Goal: Task Accomplishment & Management: Manage account settings

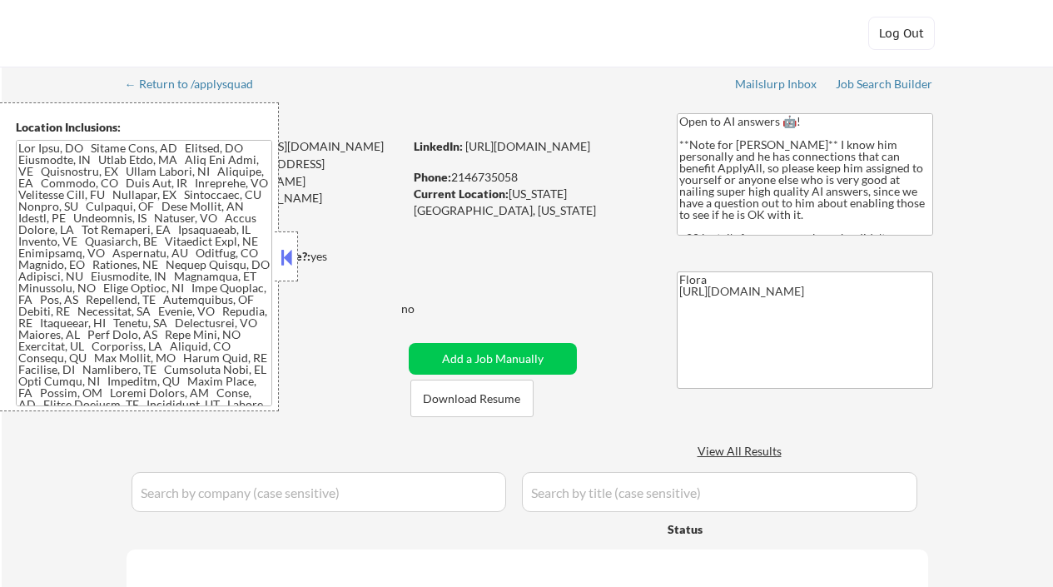
select select ""pending""
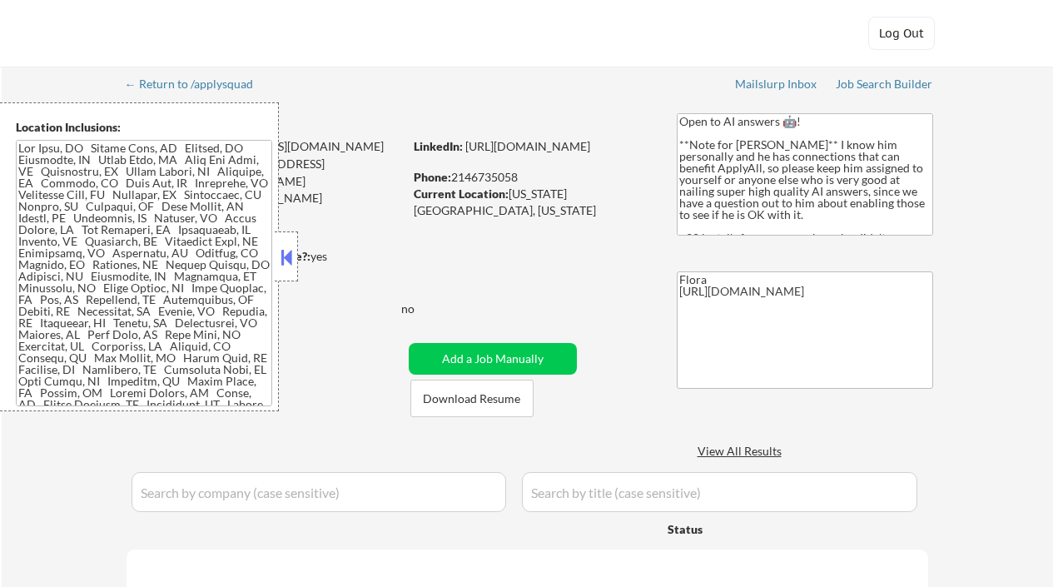
select select ""pending""
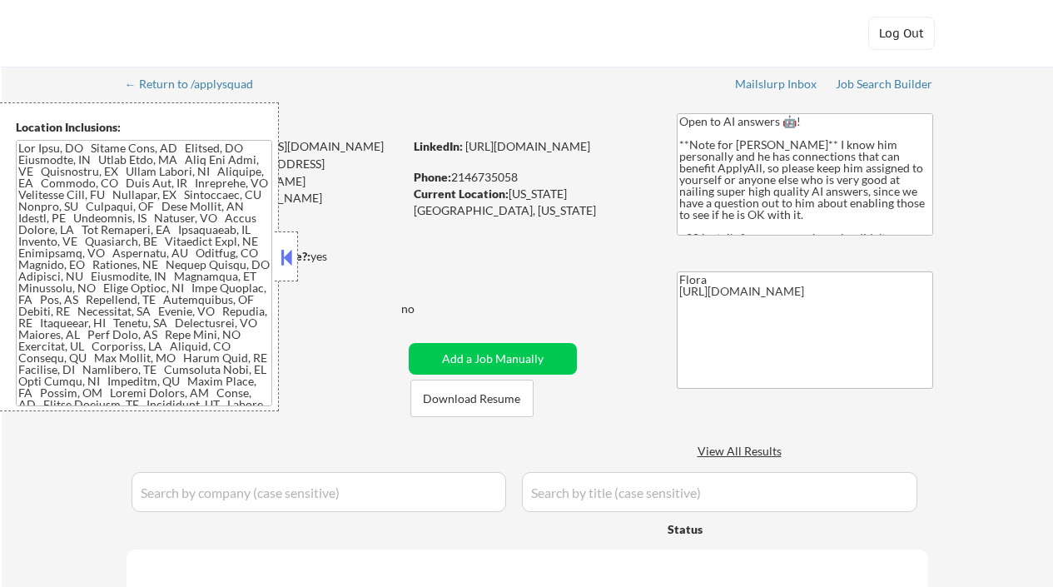
select select ""pending""
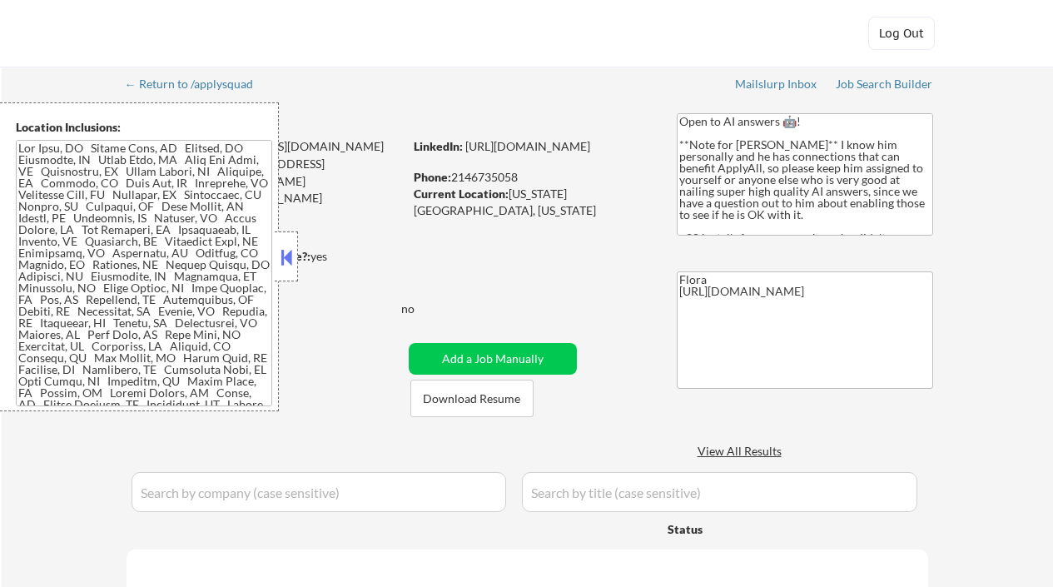
select select ""pending""
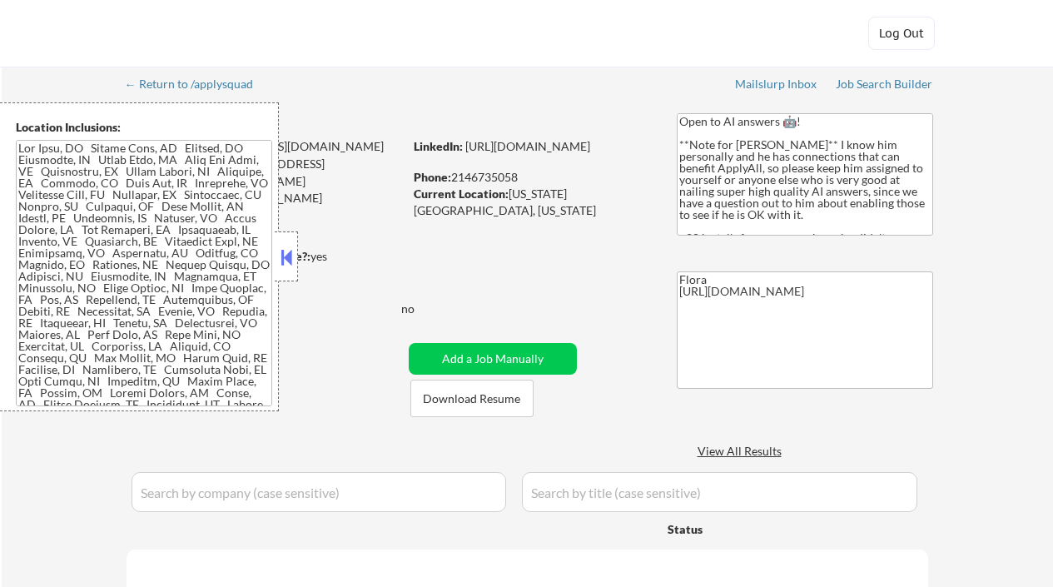
select select ""pending""
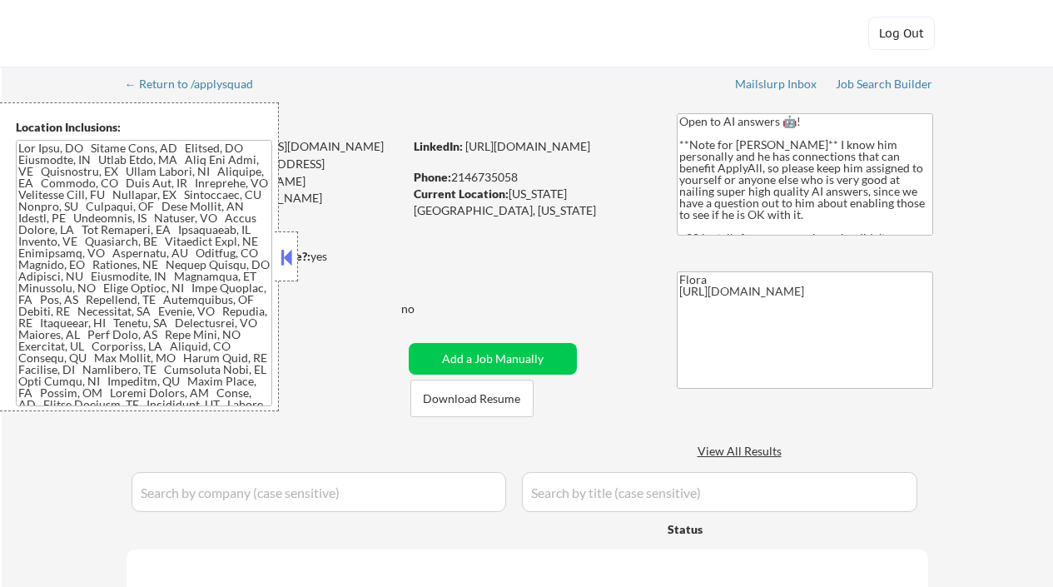
select select ""pending""
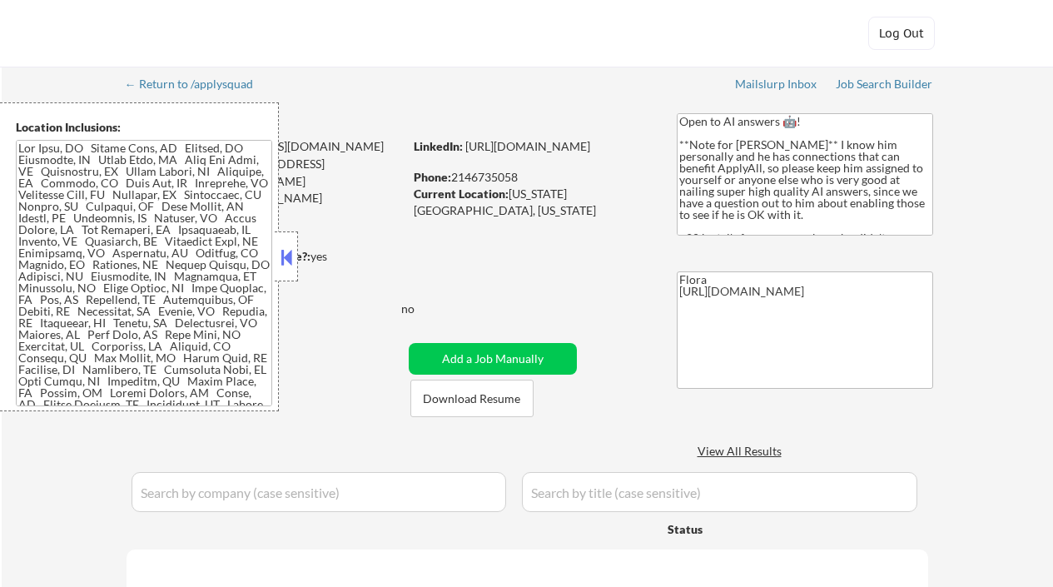
select select ""pending""
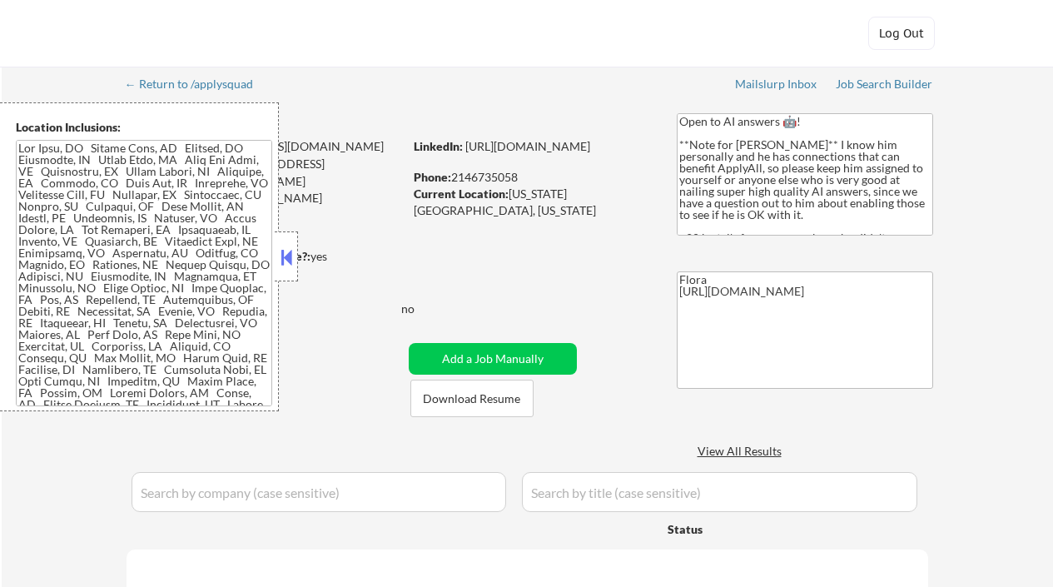
select select ""pending""
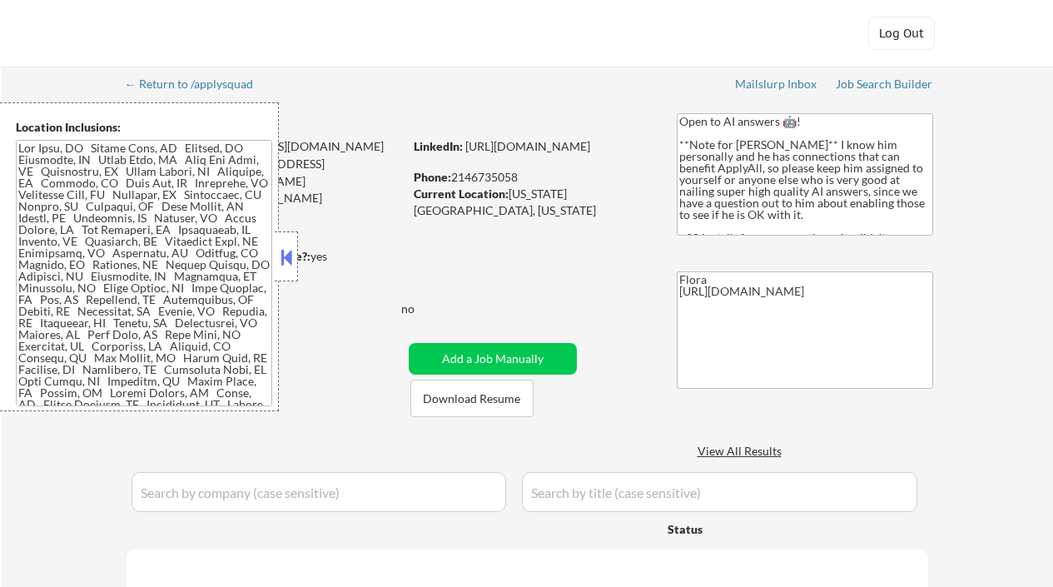
select select ""pending""
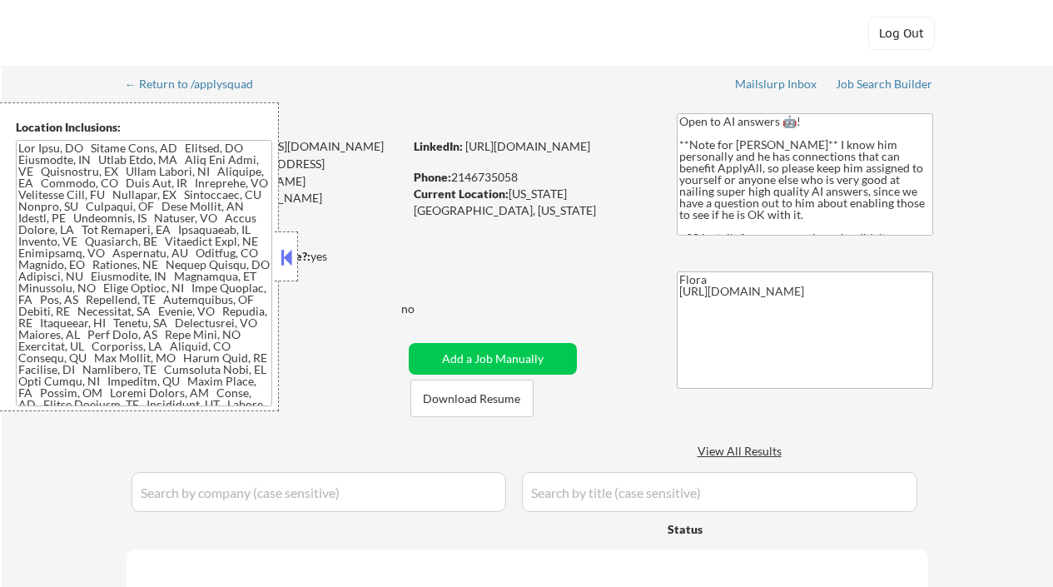
select select ""pending""
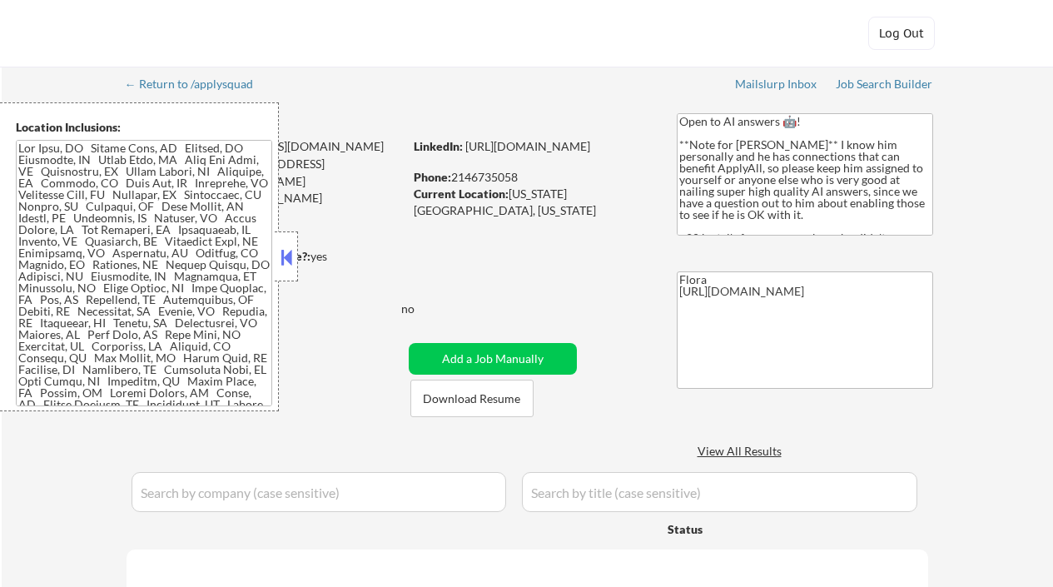
select select ""pending""
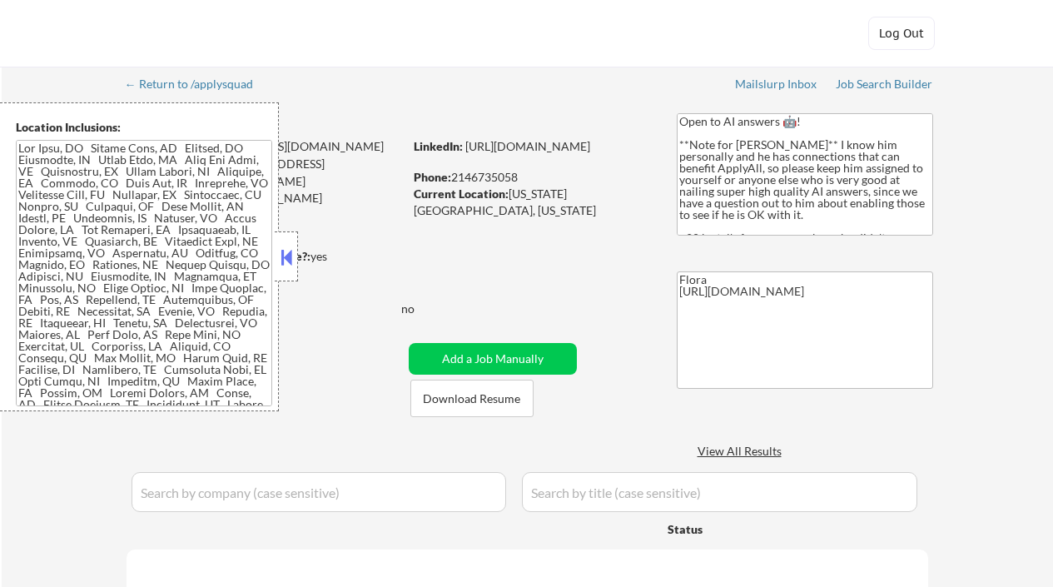
select select ""pending""
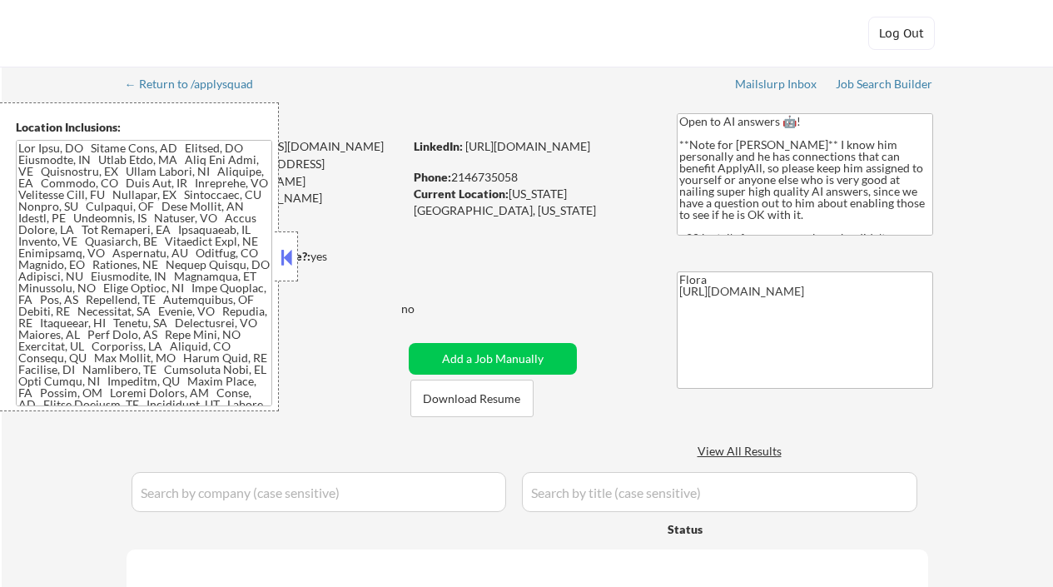
select select ""pending""
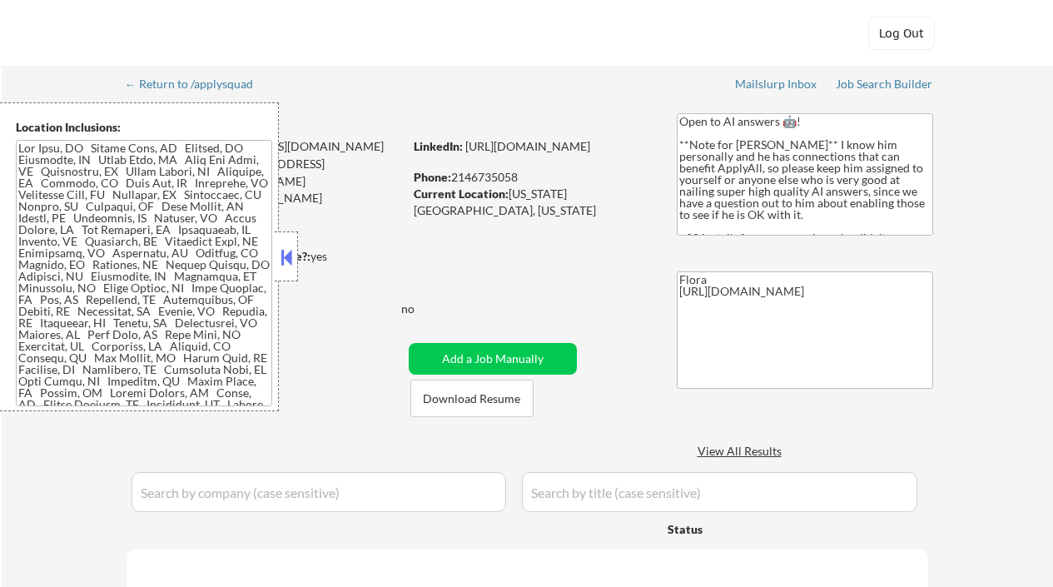
select select ""pending""
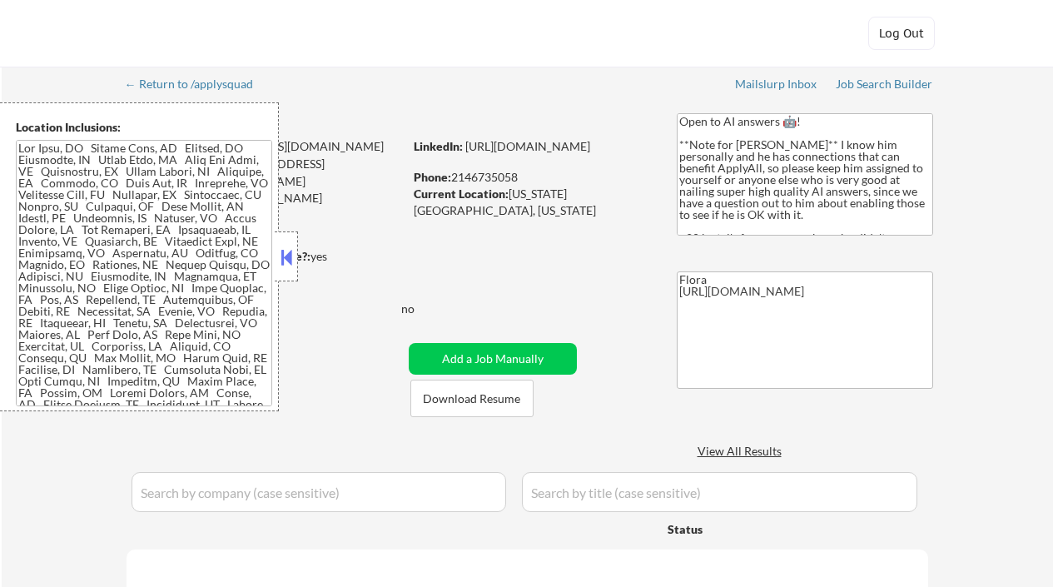
select select ""pending""
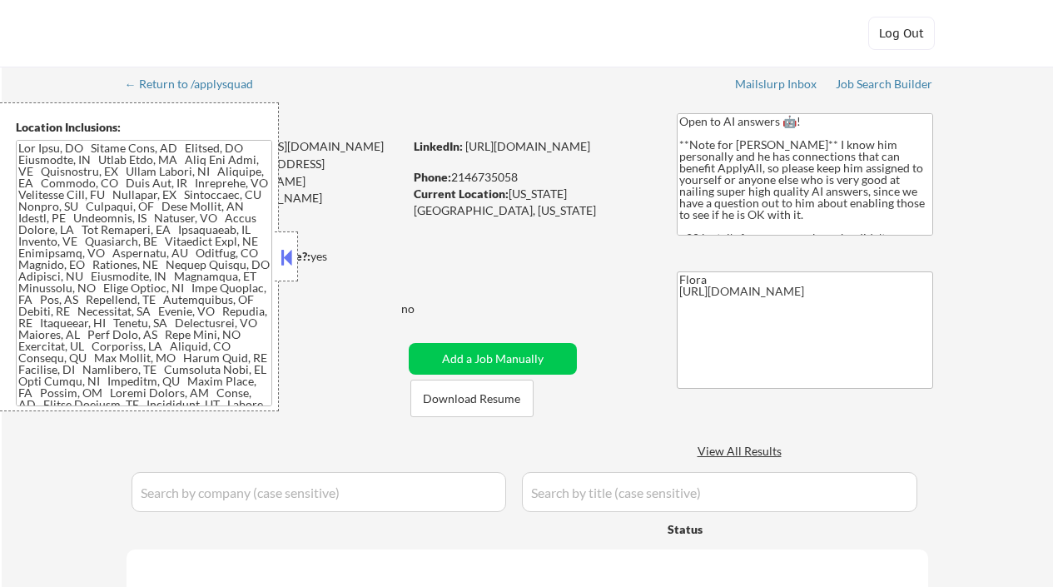
select select ""pending""
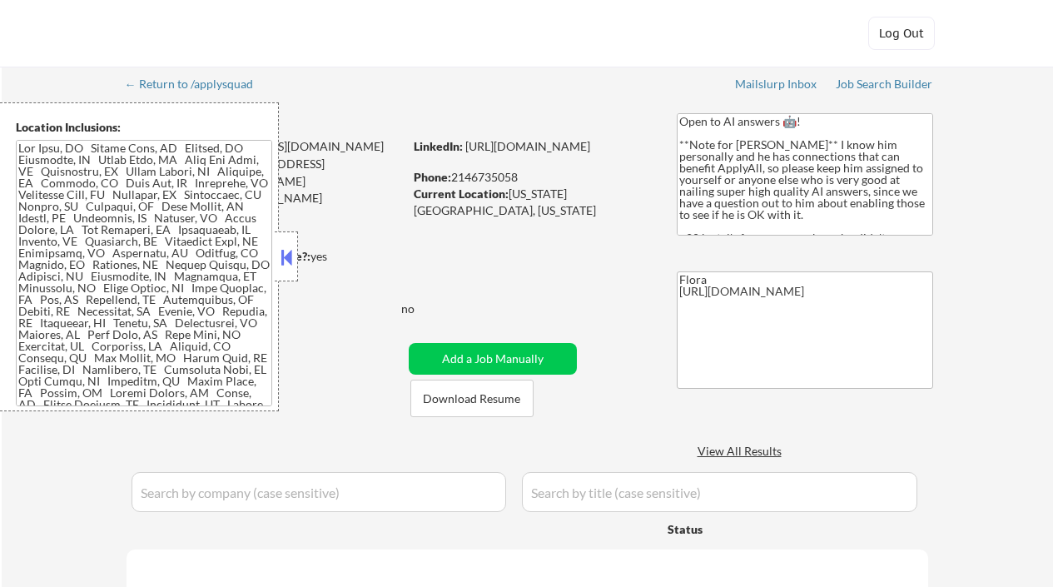
select select ""pending""
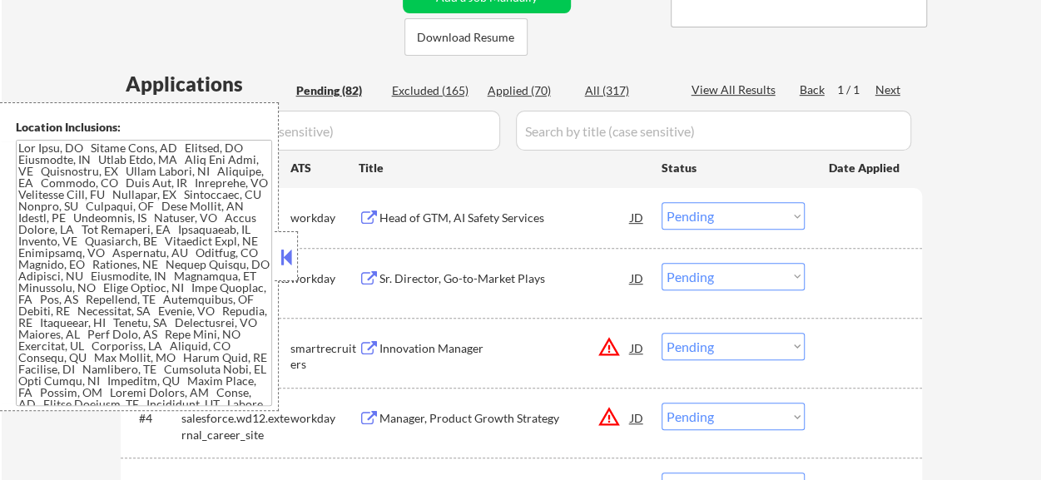
scroll to position [361, 0]
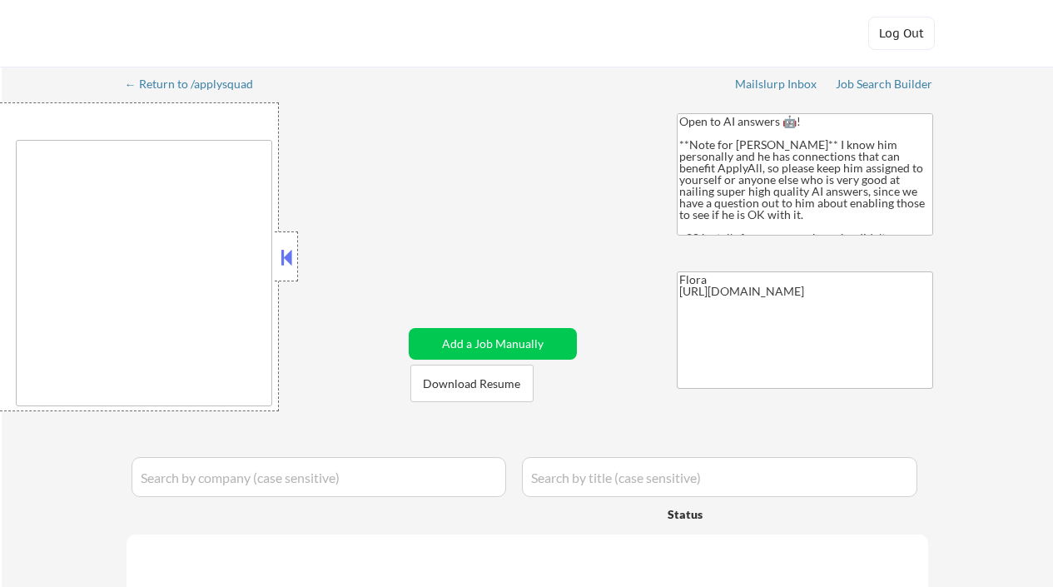
type textarea "[US_STATE], [GEOGRAPHIC_DATA] [GEOGRAPHIC_DATA], [GEOGRAPHIC_DATA] [GEOGRAPHIC_…"
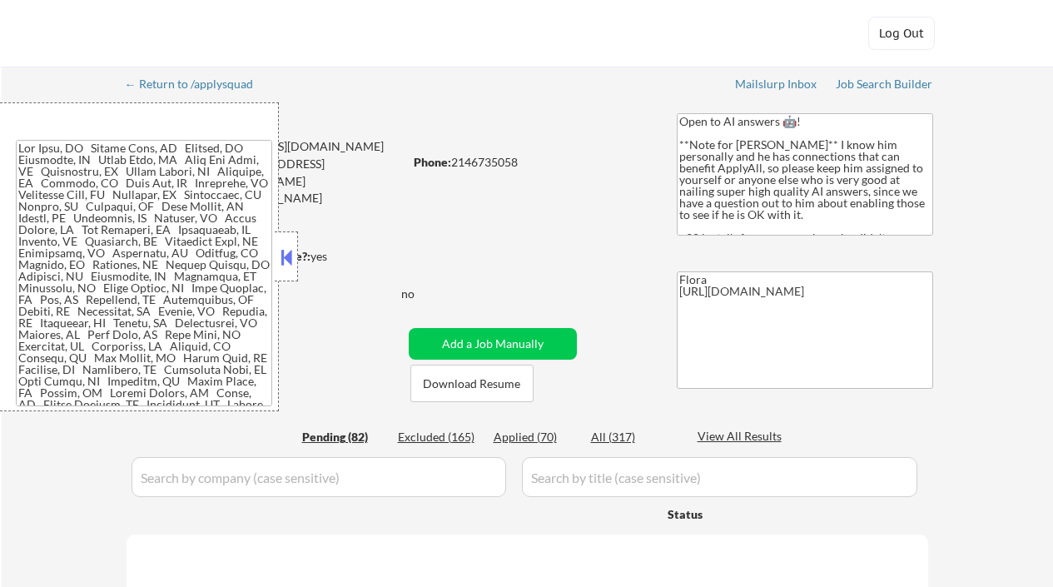
select select ""pending""
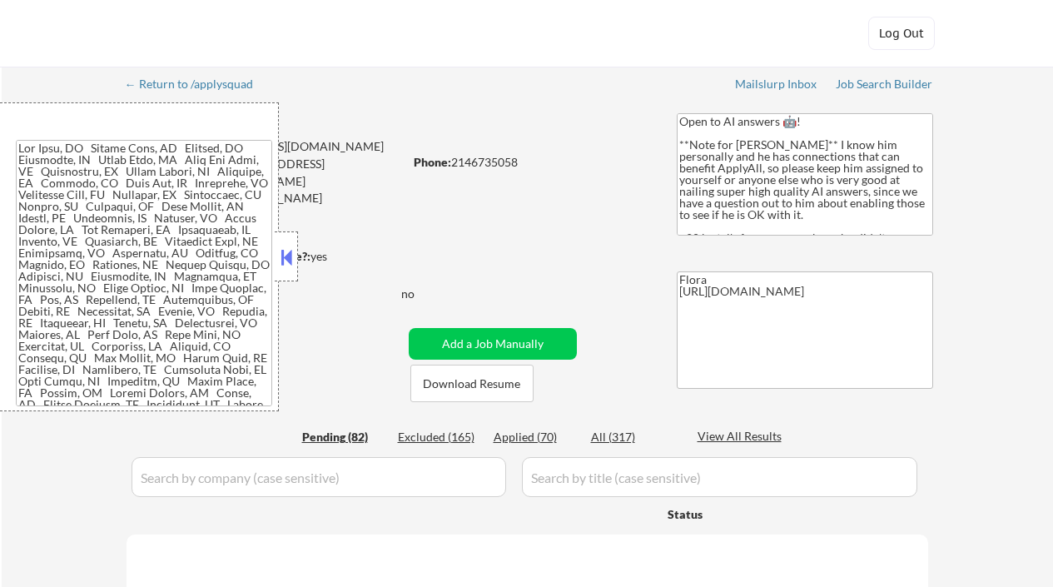
select select ""pending""
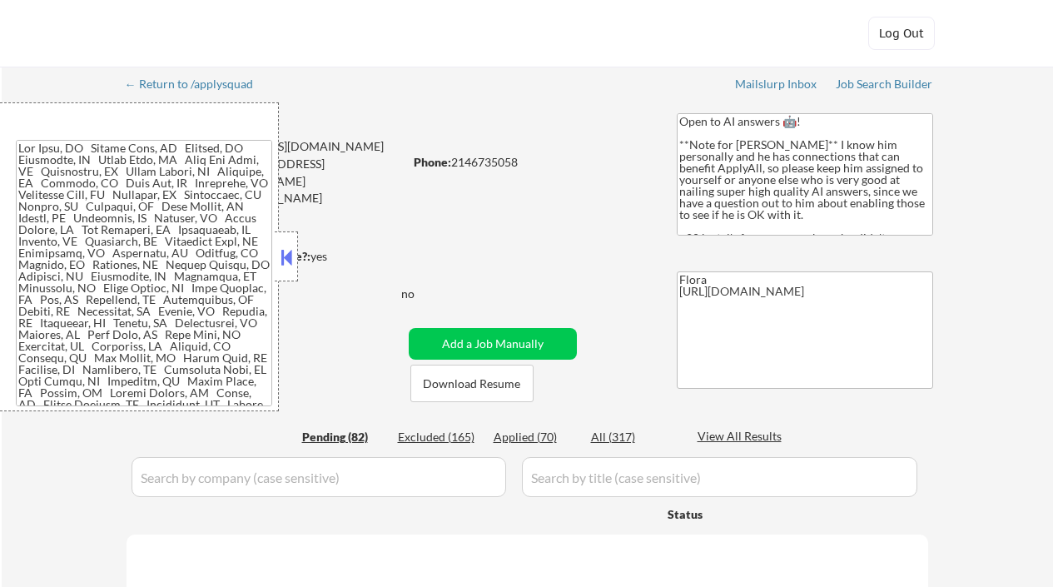
select select ""pending""
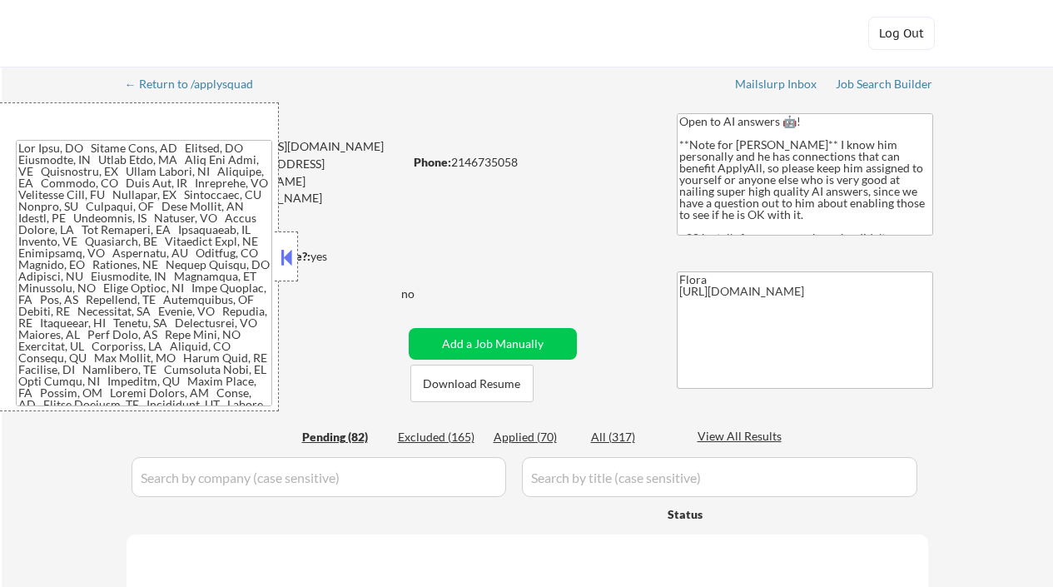
select select ""pending""
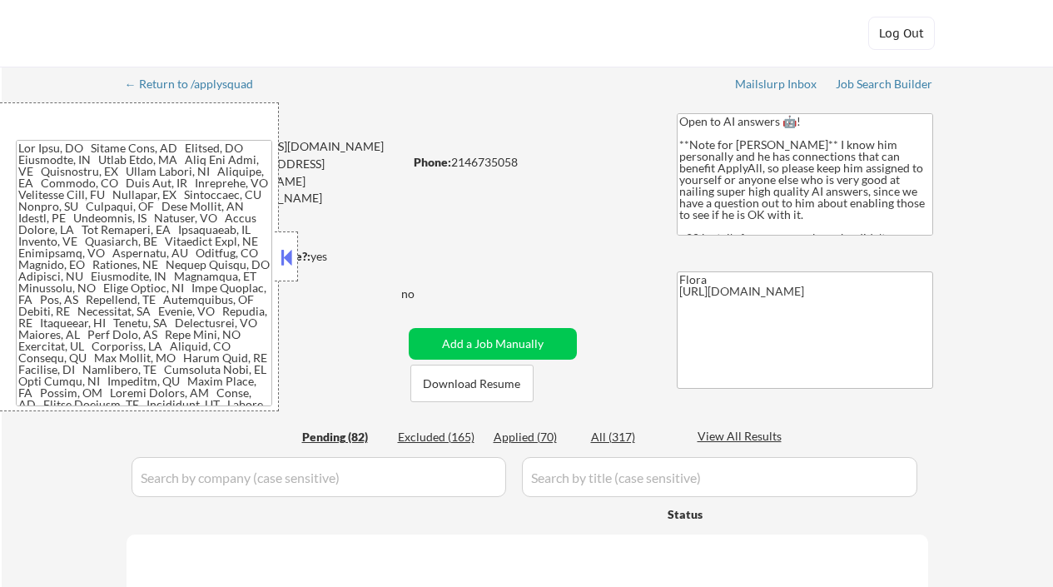
select select ""pending""
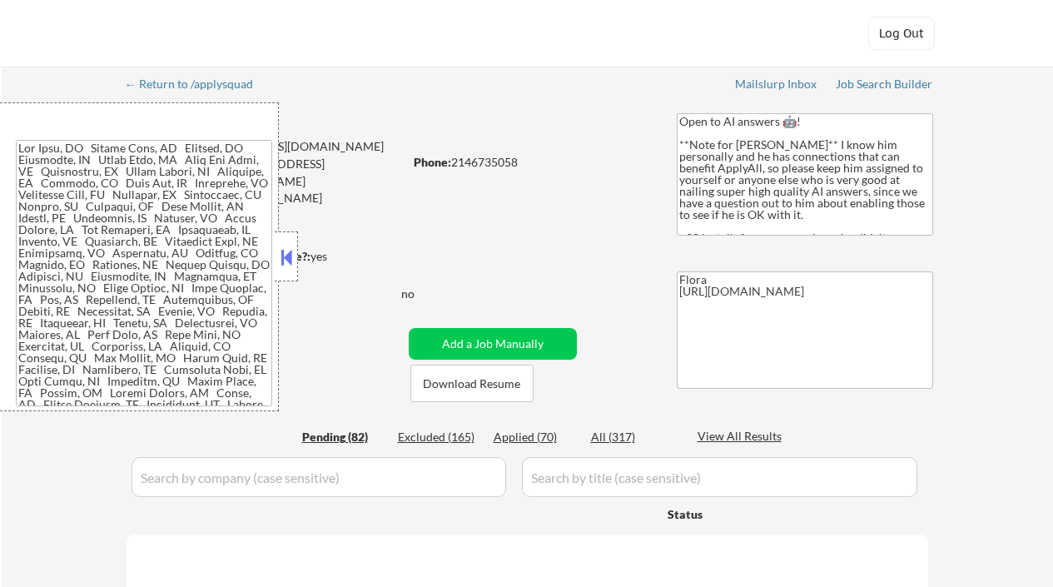
select select ""pending""
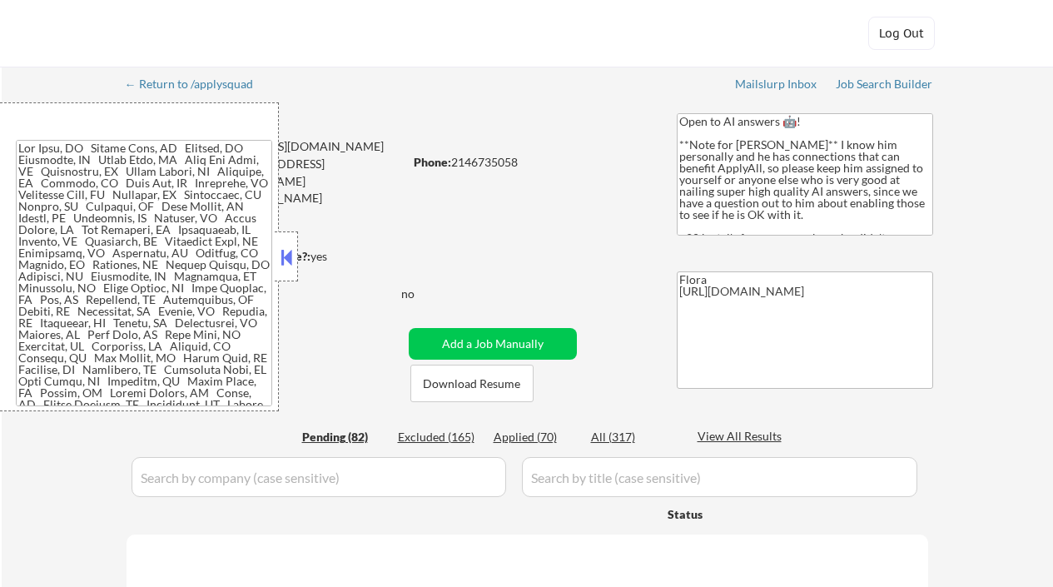
select select ""pending""
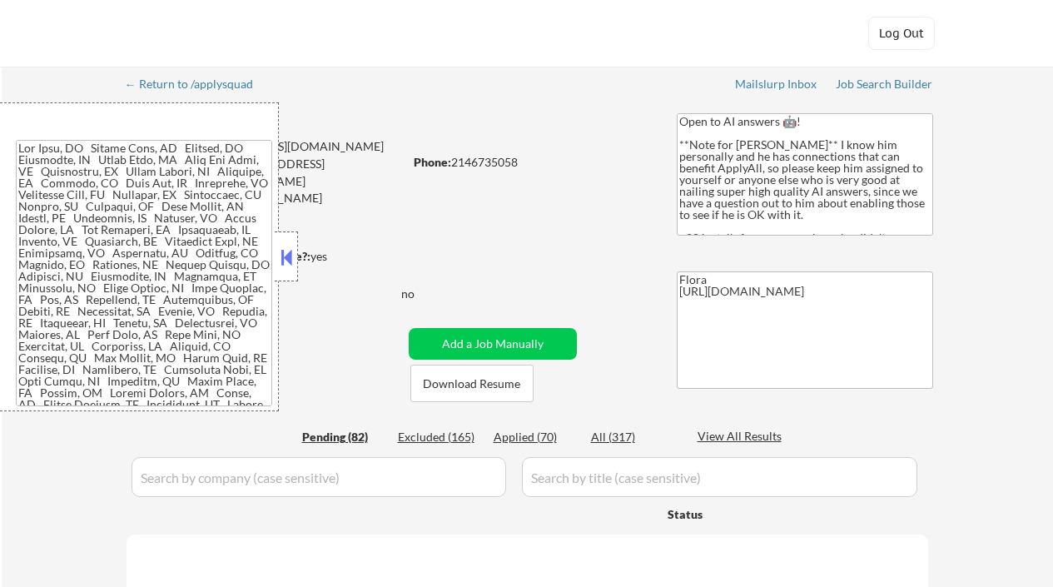
select select ""pending""
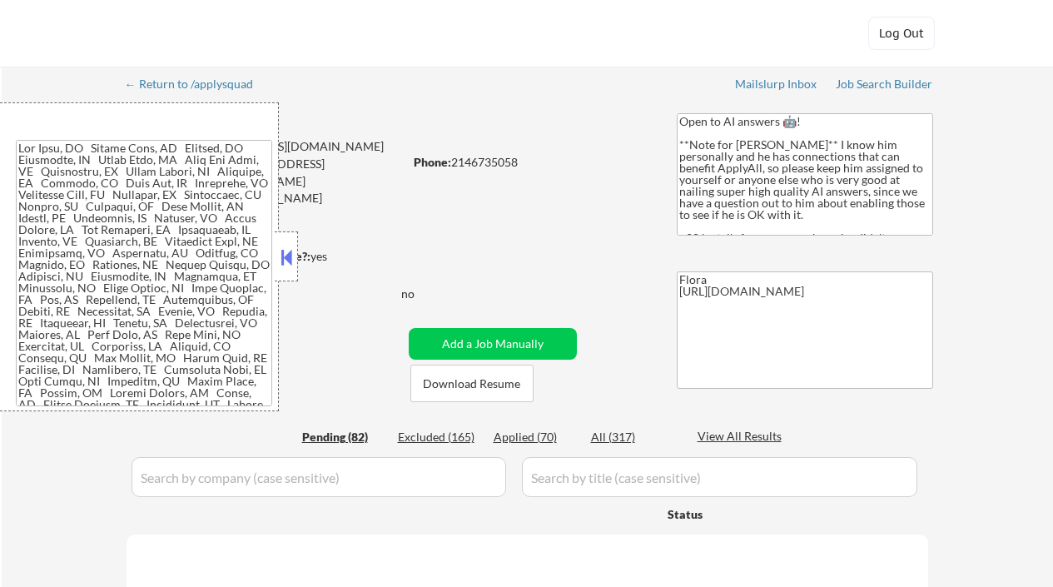
select select ""pending""
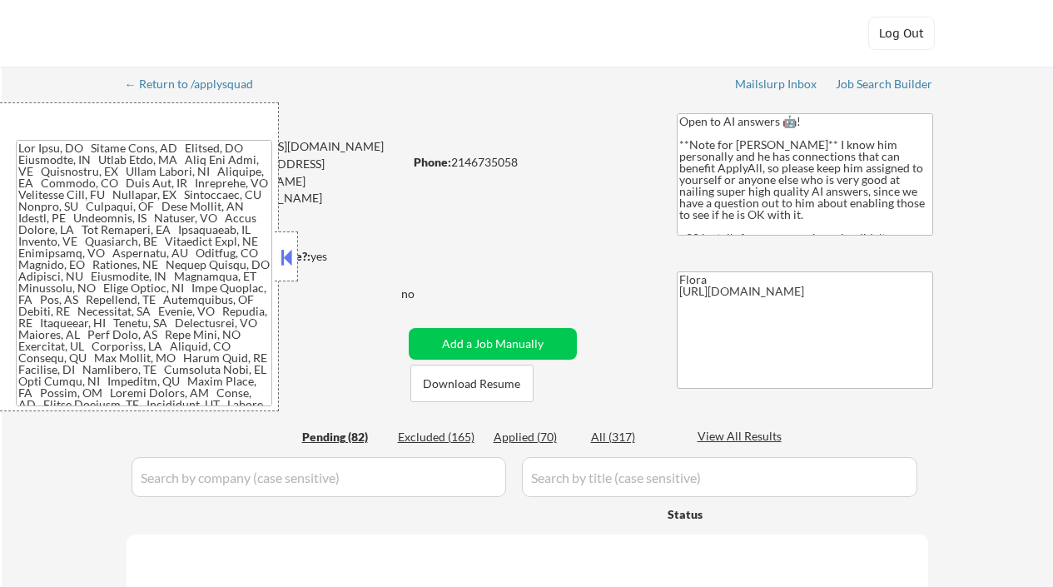
select select ""pending""
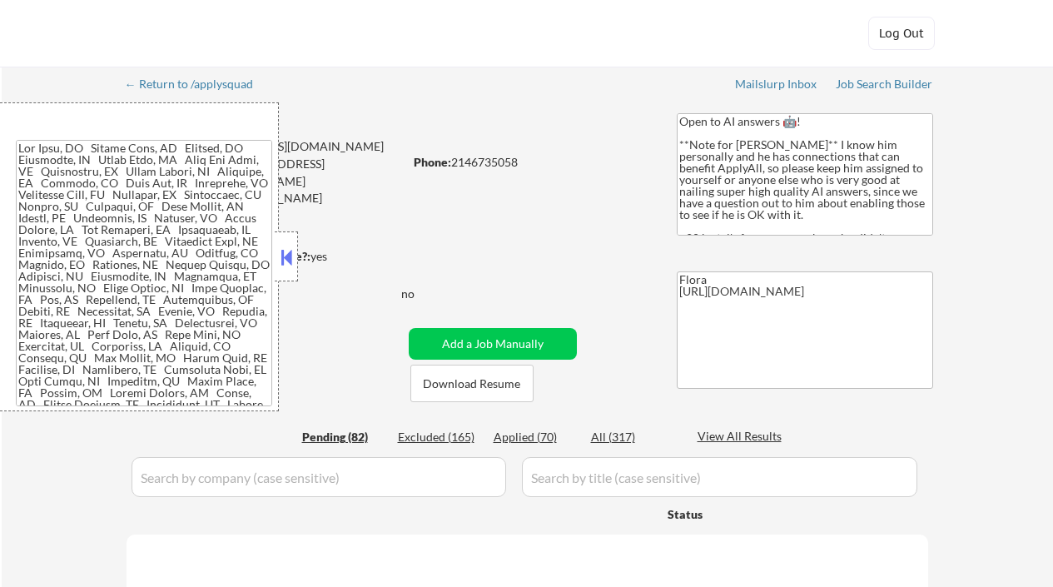
select select ""pending""
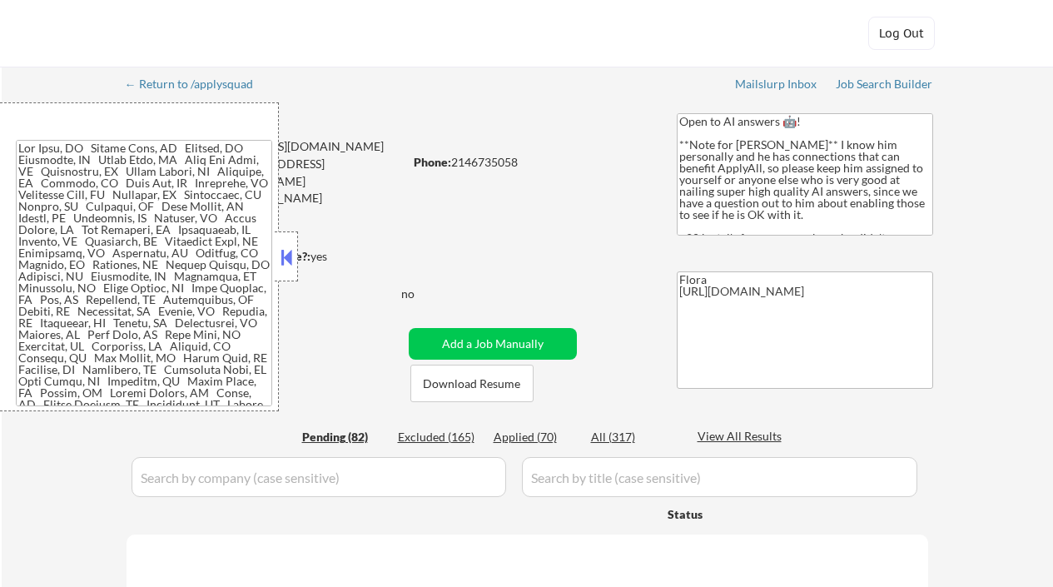
select select ""pending""
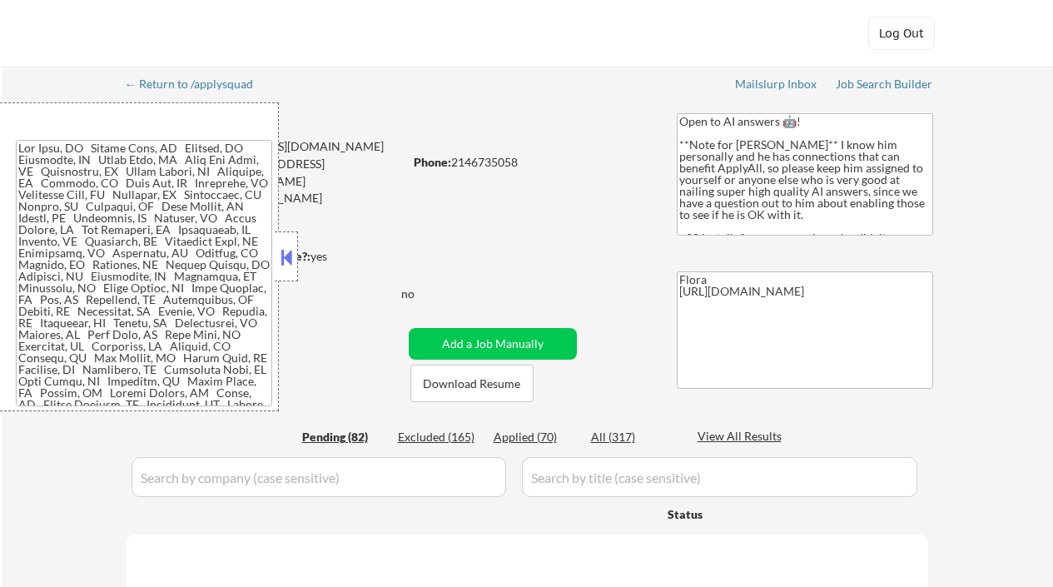
select select ""pending""
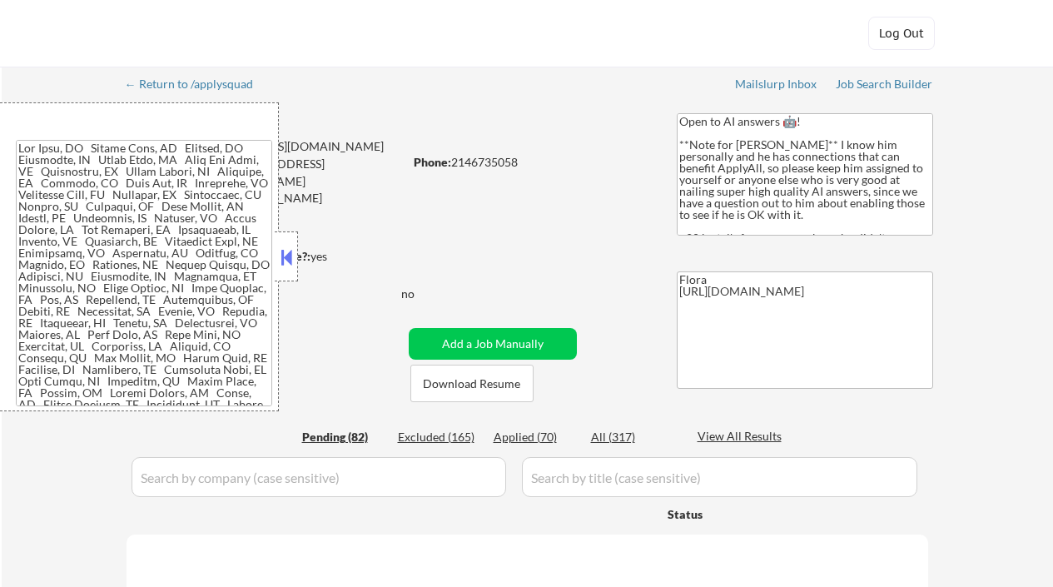
select select ""pending""
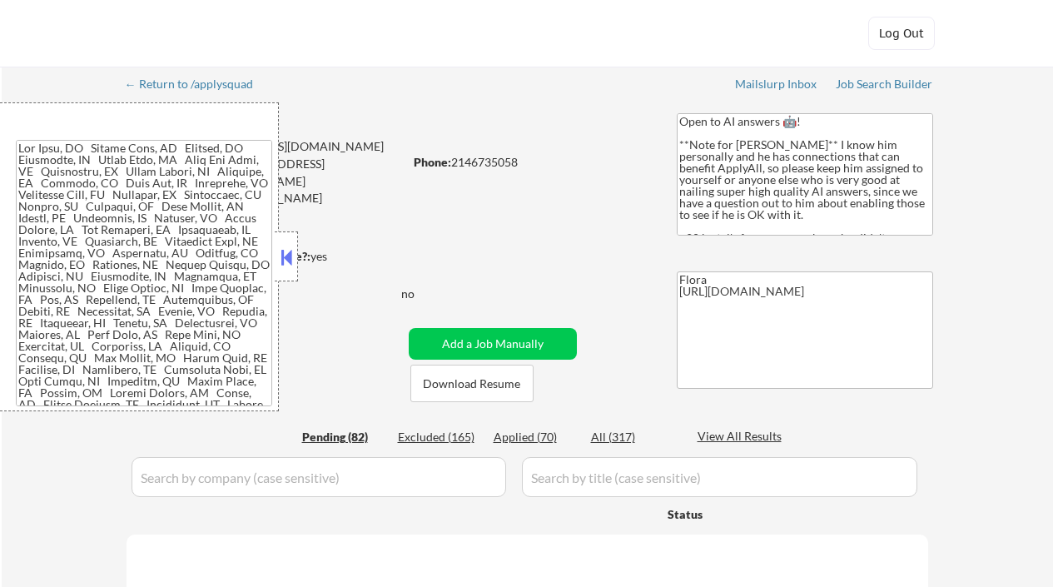
select select ""pending""
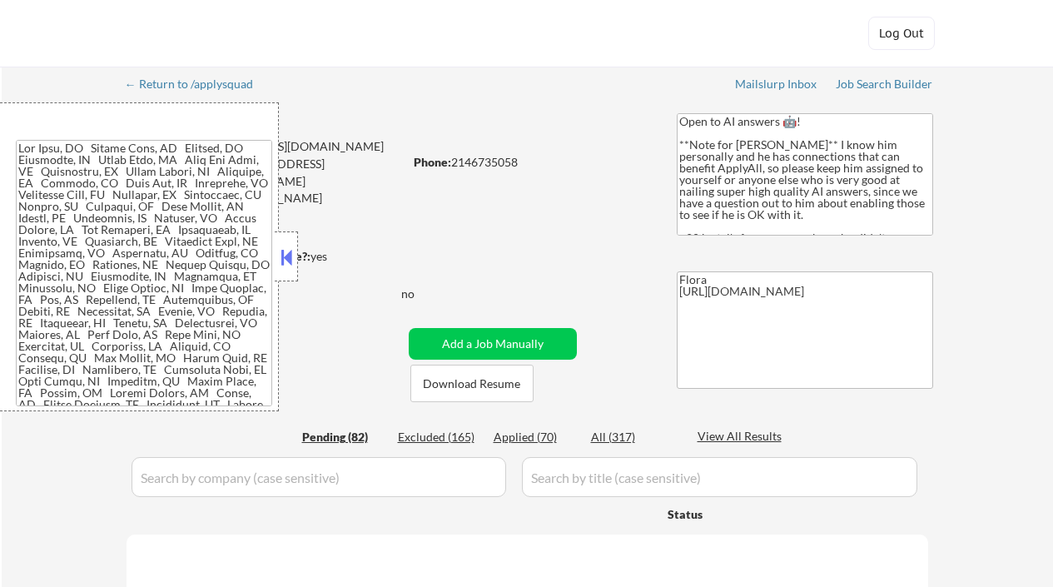
select select ""pending""
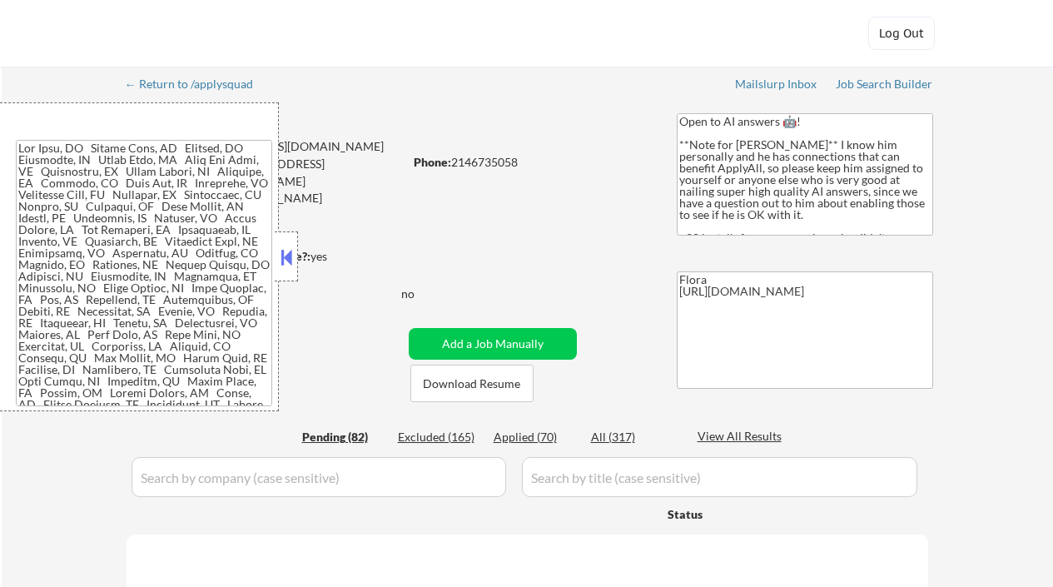
select select ""pending""
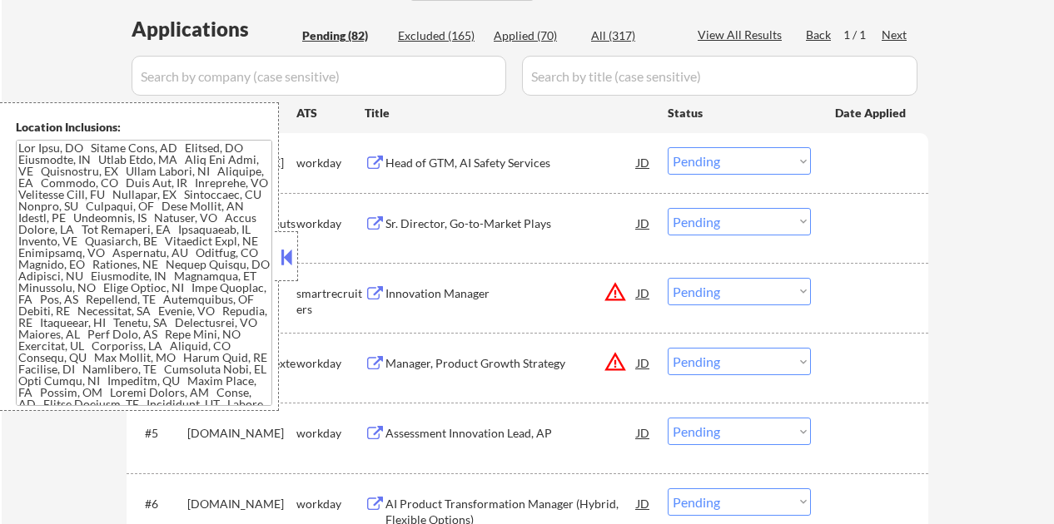
scroll to position [416, 0]
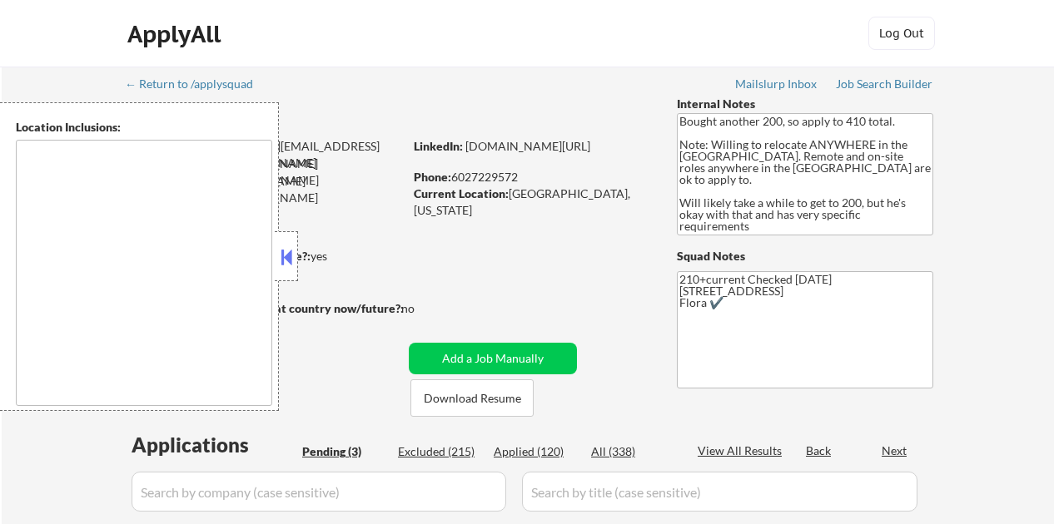
select select ""pending""
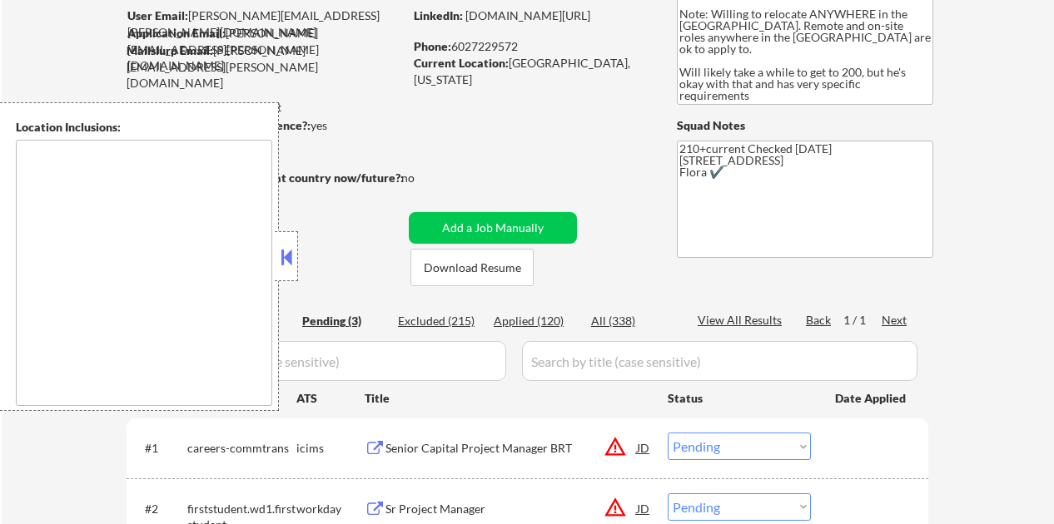
scroll to position [250, 0]
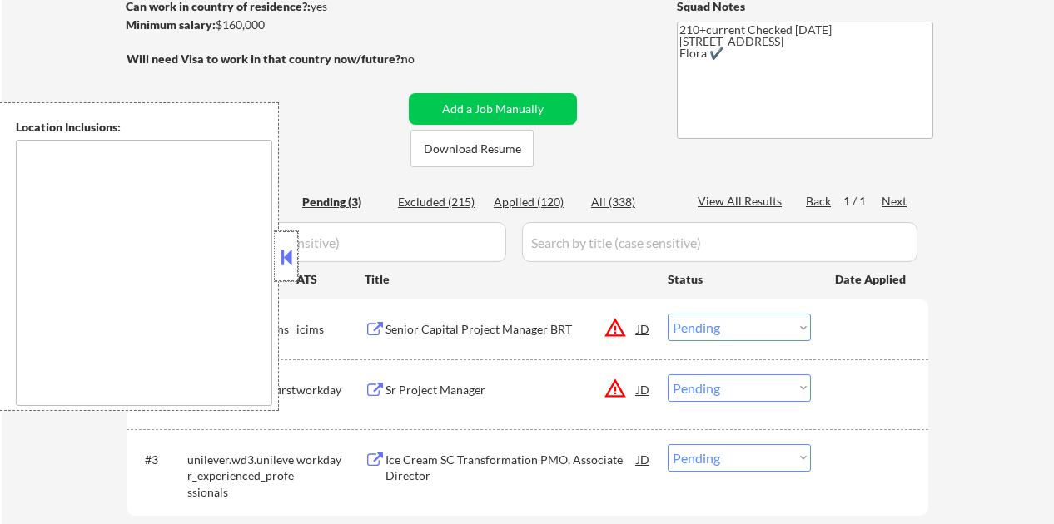
click at [280, 242] on div at bounding box center [286, 256] width 23 height 50
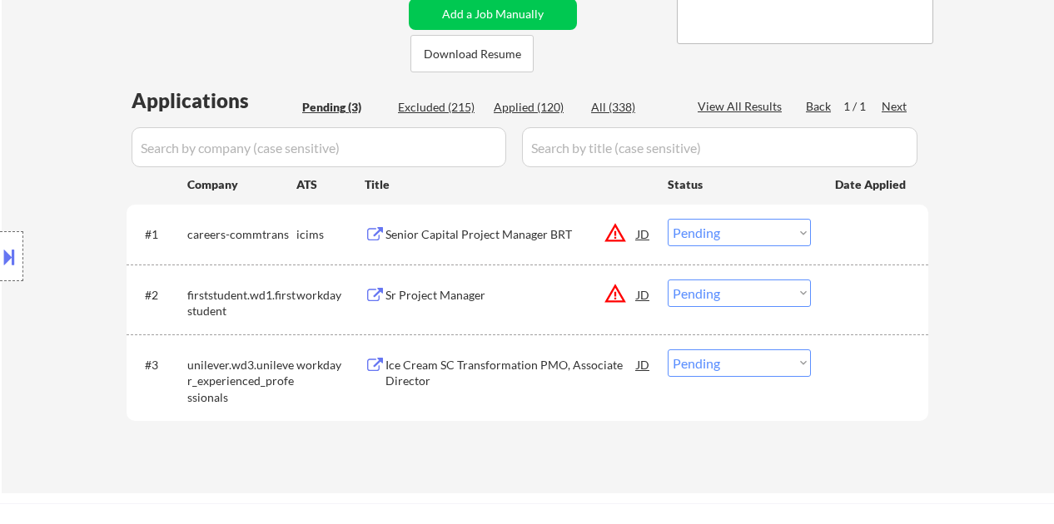
scroll to position [416, 0]
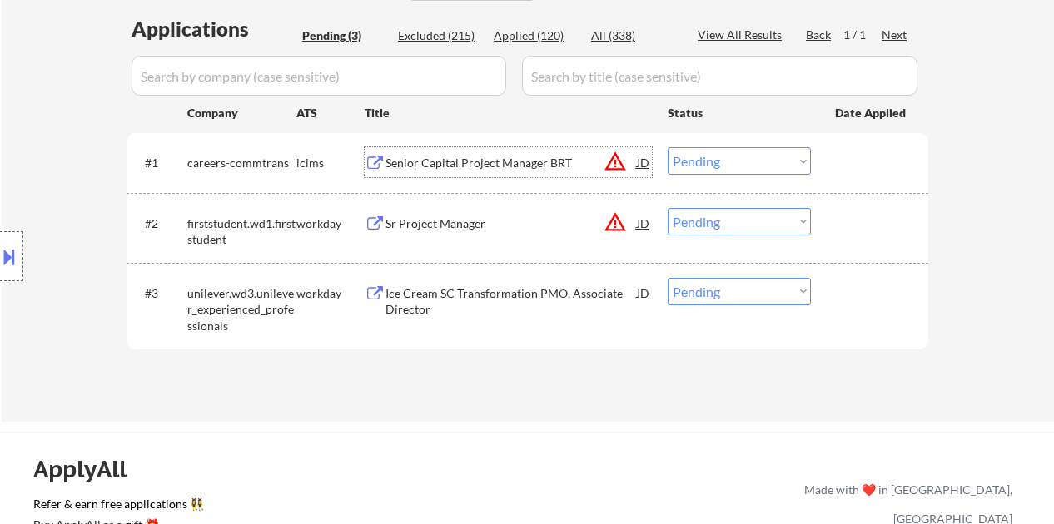
click at [498, 150] on div "Senior Capital Project Manager BRT" at bounding box center [510, 162] width 251 height 30
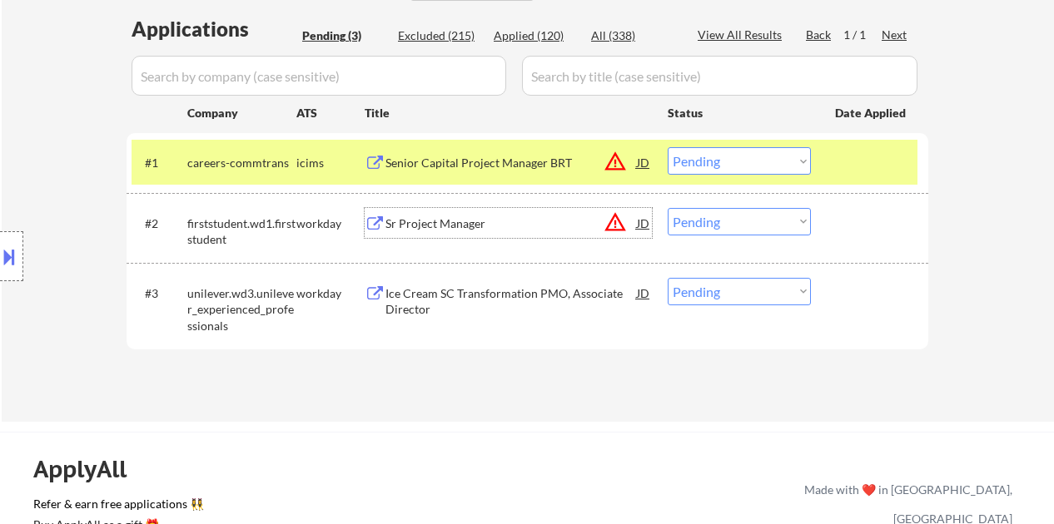
click at [442, 228] on div "Sr Project Manager" at bounding box center [510, 224] width 251 height 17
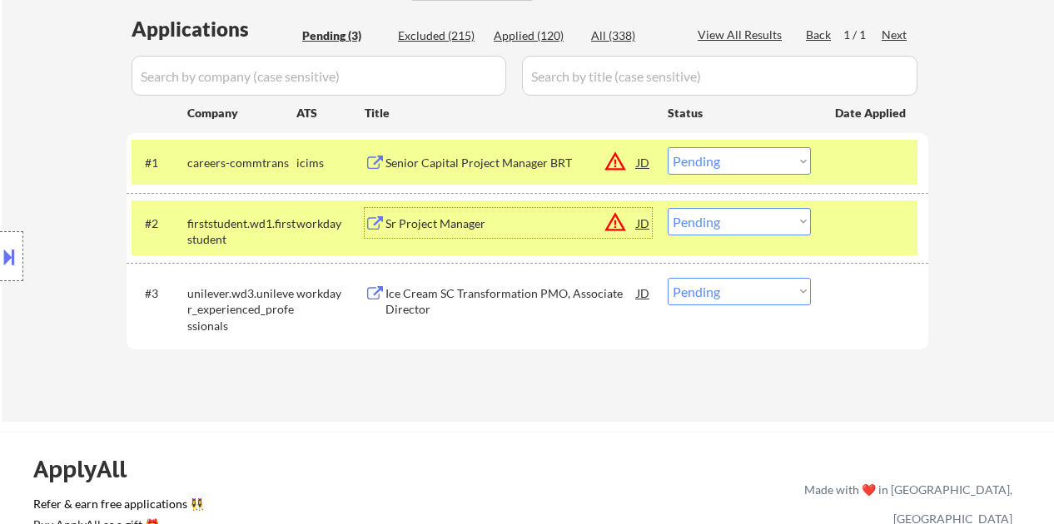
scroll to position [250, 0]
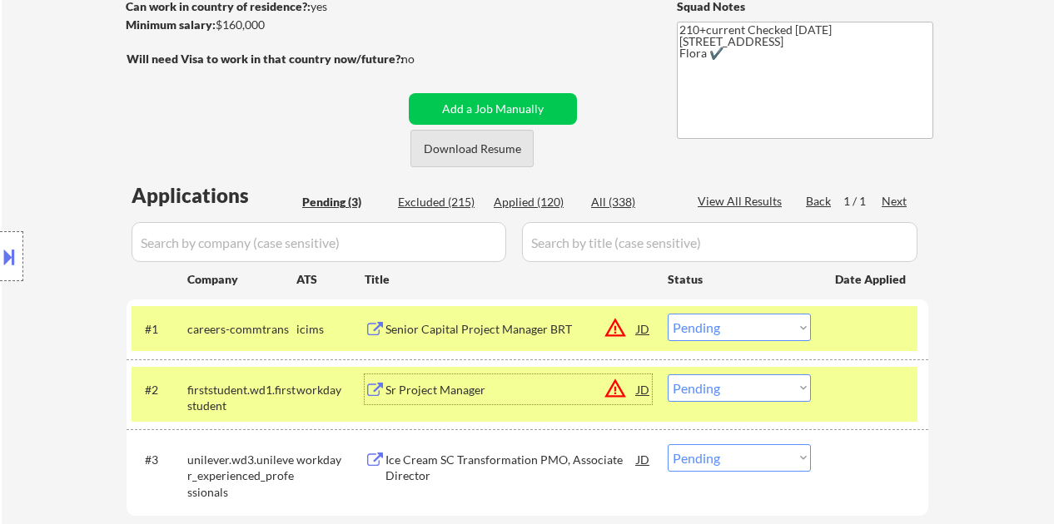
click at [486, 153] on button "Download Resume" at bounding box center [471, 148] width 123 height 37
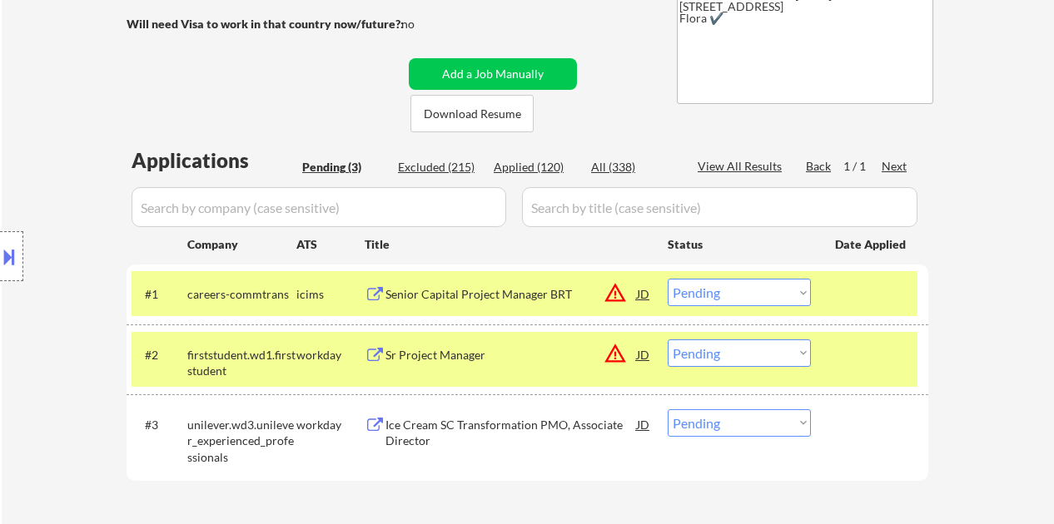
scroll to position [333, 0]
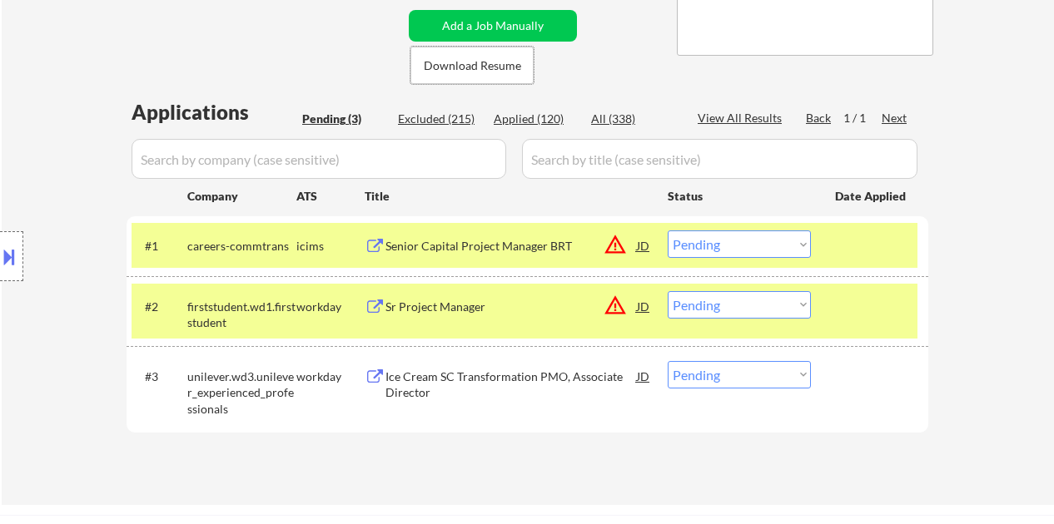
click at [733, 307] on select "Choose an option... Pending Applied Excluded (Questions) Excluded (Expired) Exc…" at bounding box center [738, 304] width 143 height 27
click at [667, 291] on select "Choose an option... Pending Applied Excluded (Questions) Excluded (Expired) Exc…" at bounding box center [738, 304] width 143 height 27
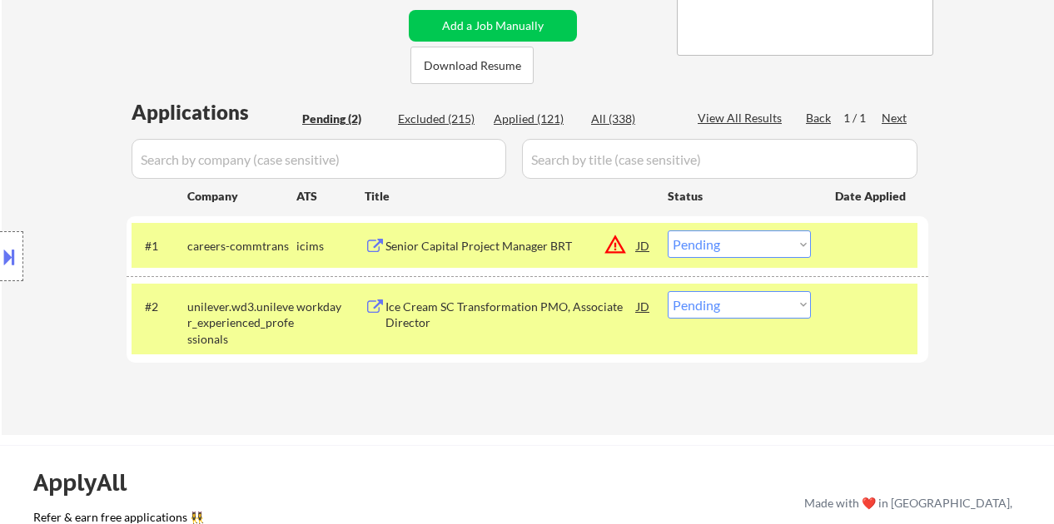
click at [541, 301] on div "Ice Cream SC Transformation PMO, Associate Director" at bounding box center [510, 315] width 251 height 32
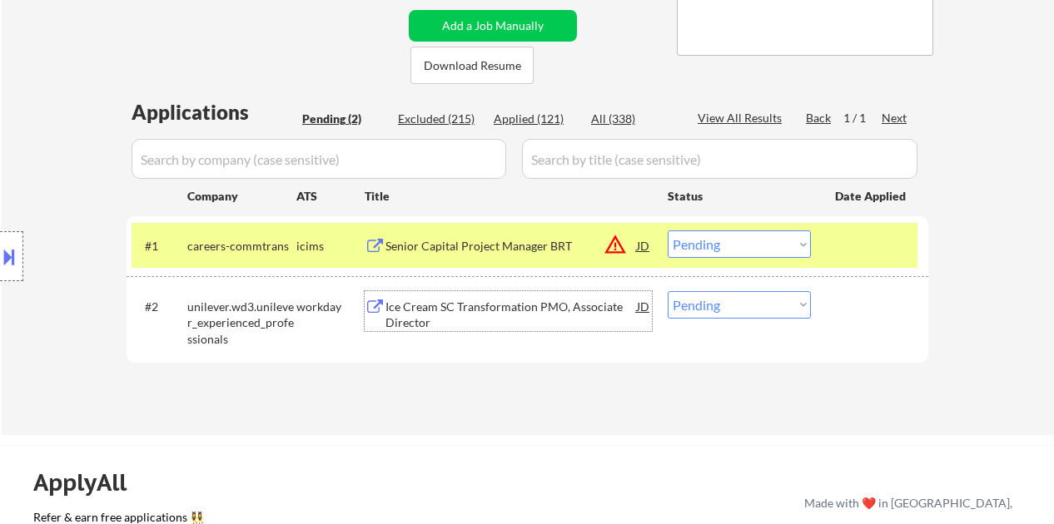
click at [717, 310] on select "Choose an option... Pending Applied Excluded (Questions) Excluded (Expired) Exc…" at bounding box center [738, 304] width 143 height 27
select select ""excluded""
click at [667, 291] on select "Choose an option... Pending Applied Excluded (Questions) Excluded (Expired) Exc…" at bounding box center [738, 304] width 143 height 27
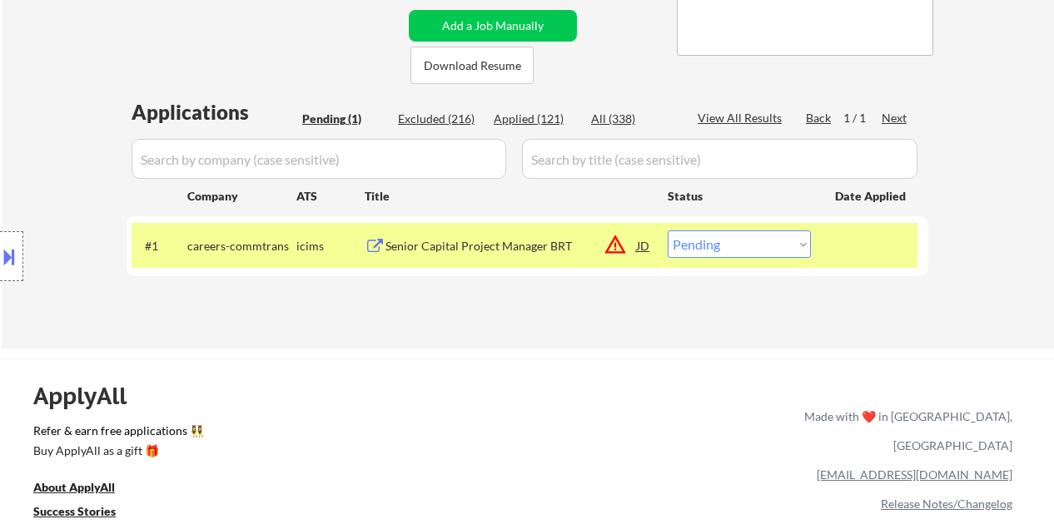
click at [736, 246] on select "Choose an option... Pending Applied Excluded (Questions) Excluded (Expired) Exc…" at bounding box center [738, 244] width 143 height 27
select select ""applied""
click at [667, 231] on select "Choose an option... Pending Applied Excluded (Questions) Excluded (Expired) Exc…" at bounding box center [738, 244] width 143 height 27
